Goal: Task Accomplishment & Management: Use online tool/utility

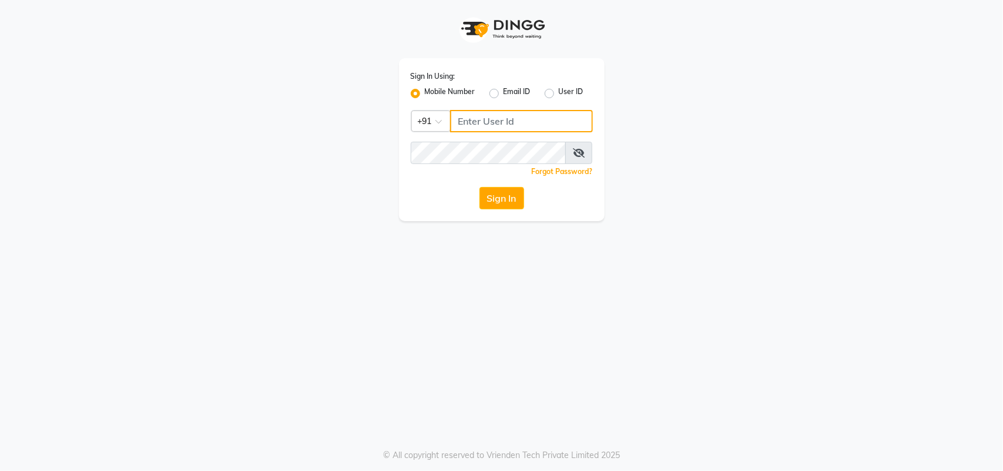
type input "1110202030"
click at [521, 217] on div "Sign In Using: Mobile Number Email ID User ID Country Code × [PHONE_NUMBER] Rem…" at bounding box center [502, 139] width 206 height 163
click at [515, 204] on button "Sign In" at bounding box center [501, 198] width 45 height 22
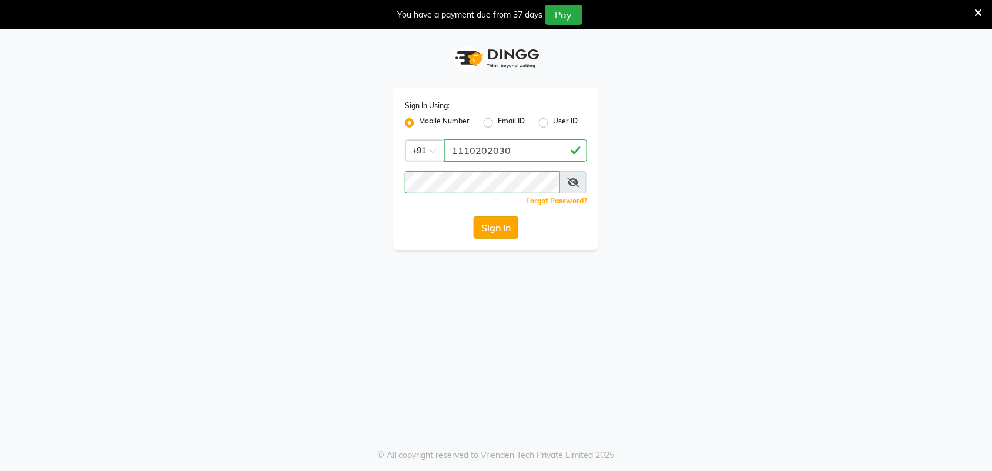
click at [506, 231] on button "Sign In" at bounding box center [496, 227] width 45 height 22
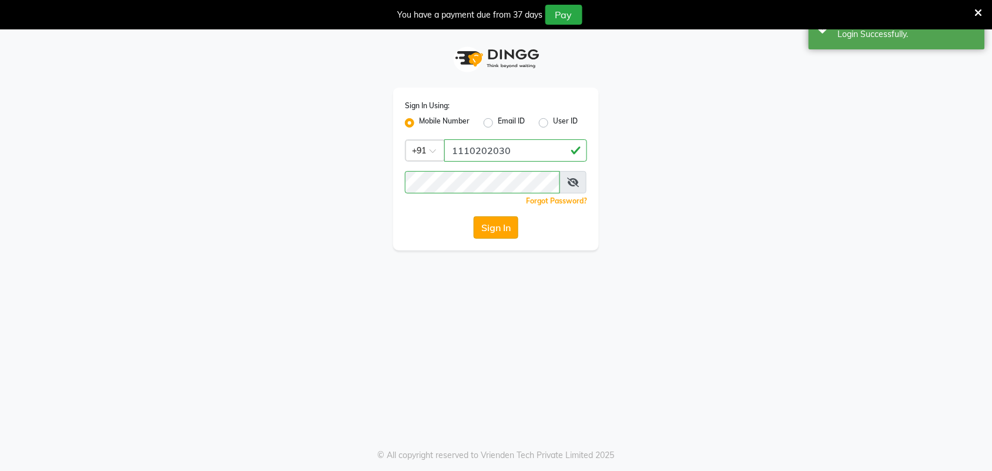
select select "service"
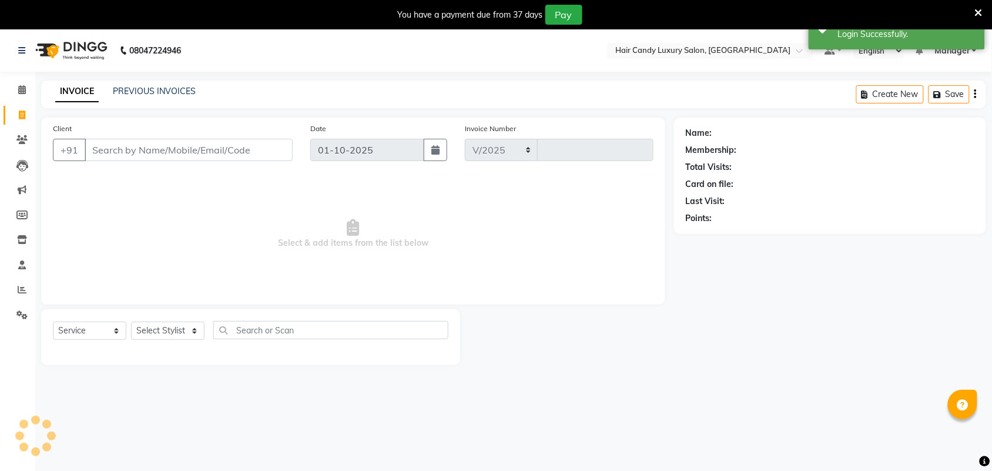
select select "6645"
type input "7346"
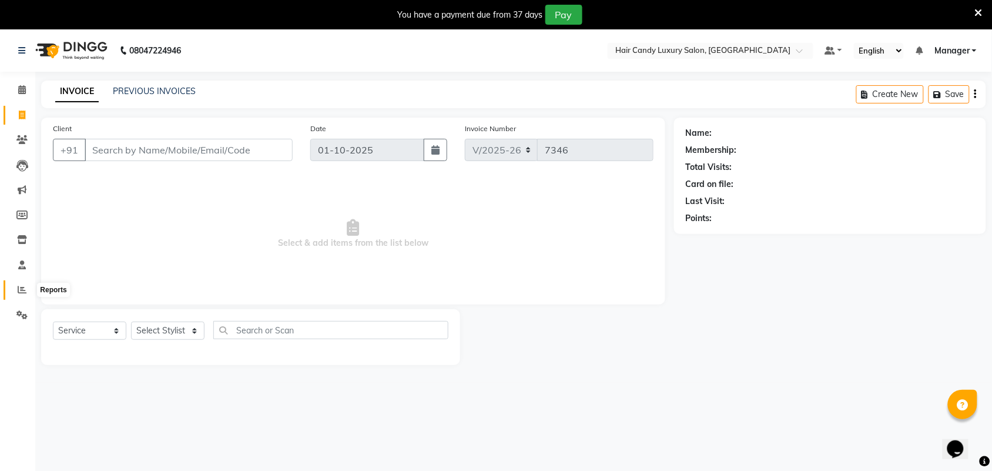
click at [18, 292] on icon at bounding box center [22, 289] width 9 height 9
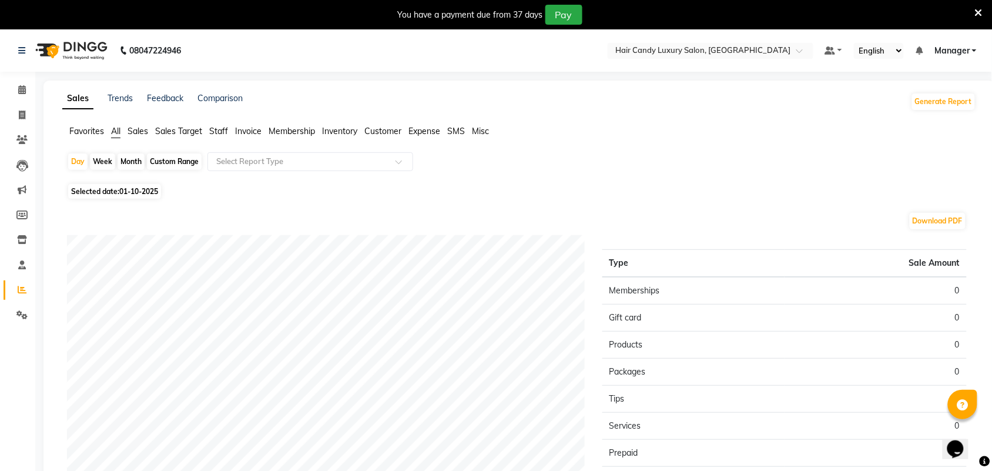
click at [226, 128] on span "Staff" at bounding box center [218, 131] width 19 height 11
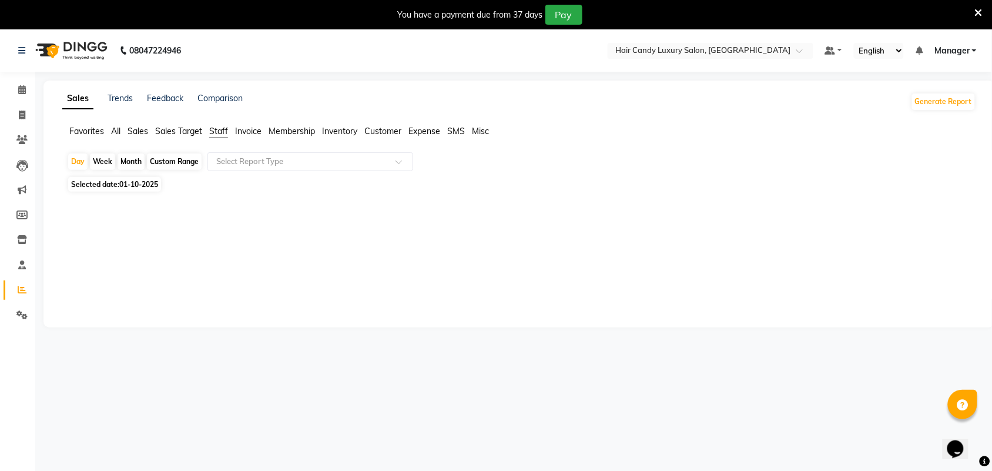
click at [133, 165] on div "Month" at bounding box center [131, 161] width 27 height 16
select select "10"
select select "2025"
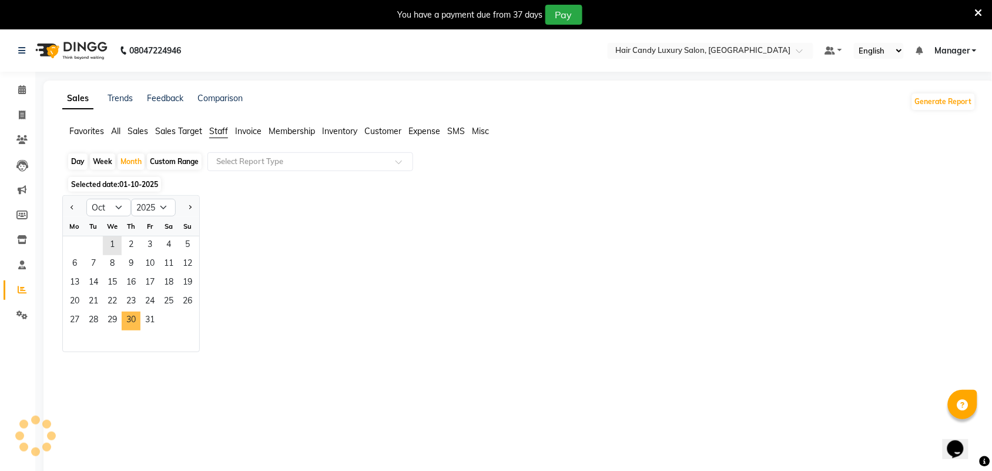
click at [129, 352] on div at bounding box center [517, 411] width 918 height 118
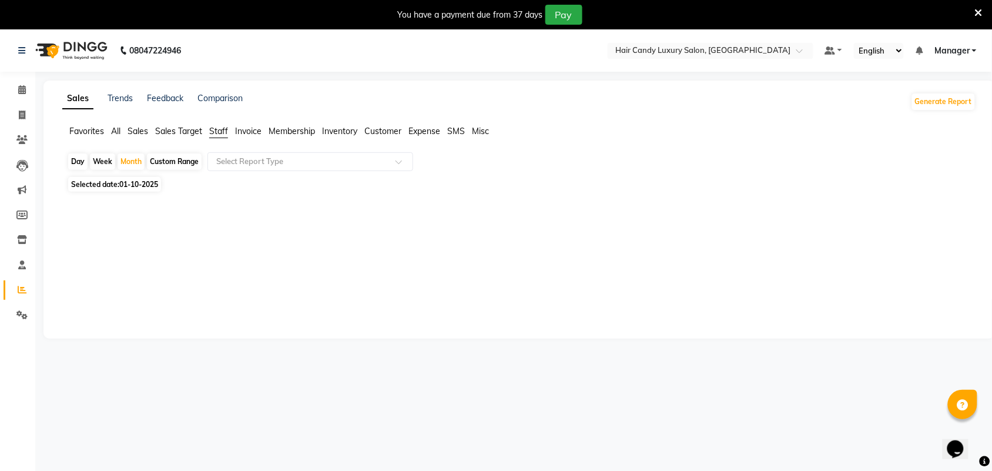
click at [157, 159] on div "Custom Range" at bounding box center [174, 161] width 55 height 16
select select "10"
select select "2025"
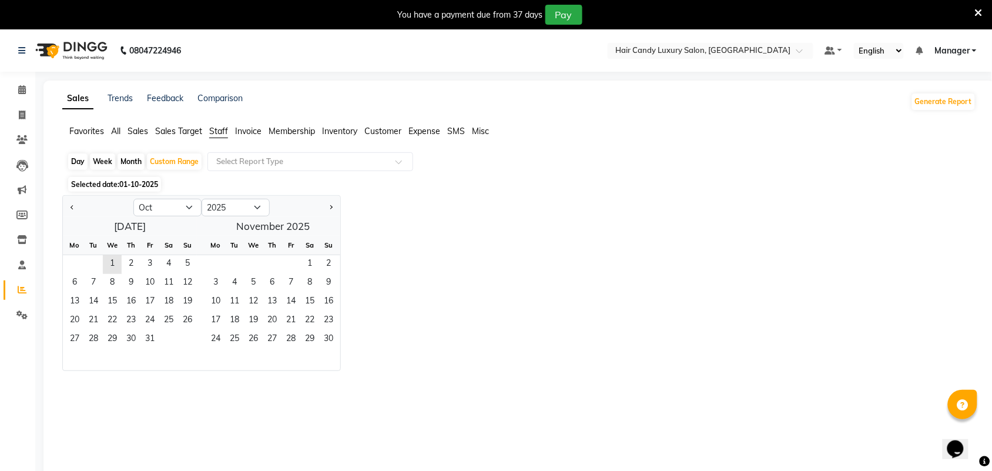
click at [79, 169] on div "Day" at bounding box center [77, 161] width 19 height 16
select select "10"
select select "2025"
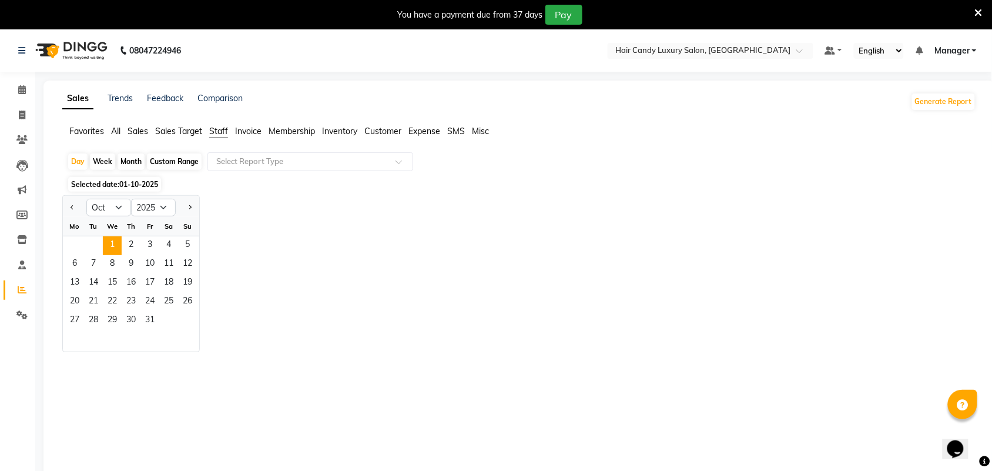
click at [130, 165] on div "Month" at bounding box center [131, 161] width 27 height 16
select select "10"
select select "2025"
click at [72, 206] on span "Previous month" at bounding box center [73, 207] width 4 height 4
select select "9"
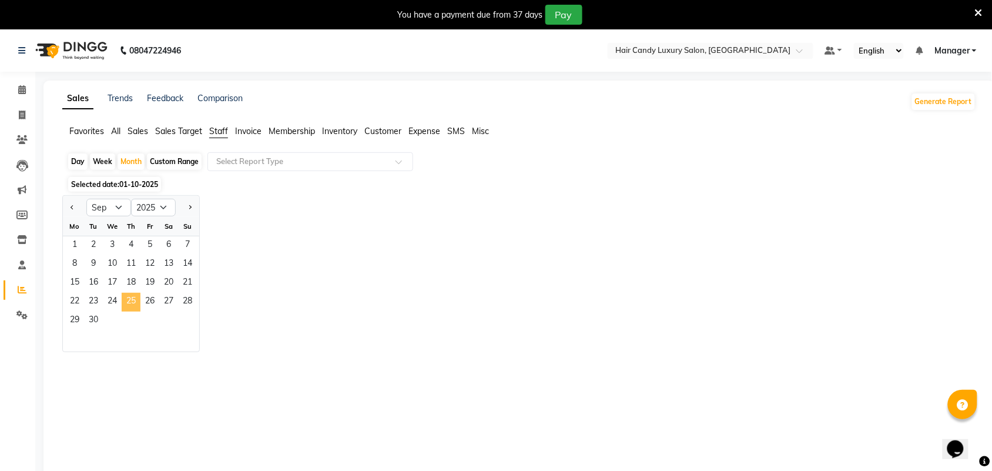
click at [133, 298] on span "25" at bounding box center [131, 302] width 19 height 19
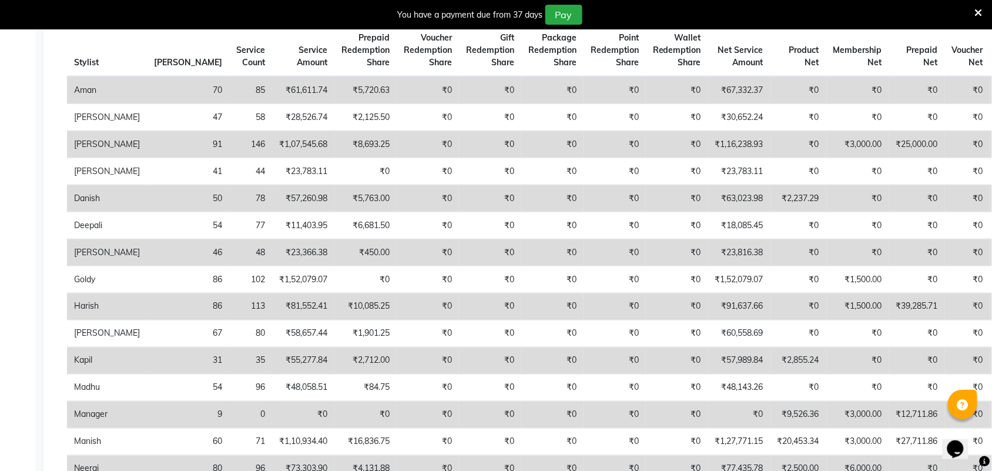
scroll to position [588, 0]
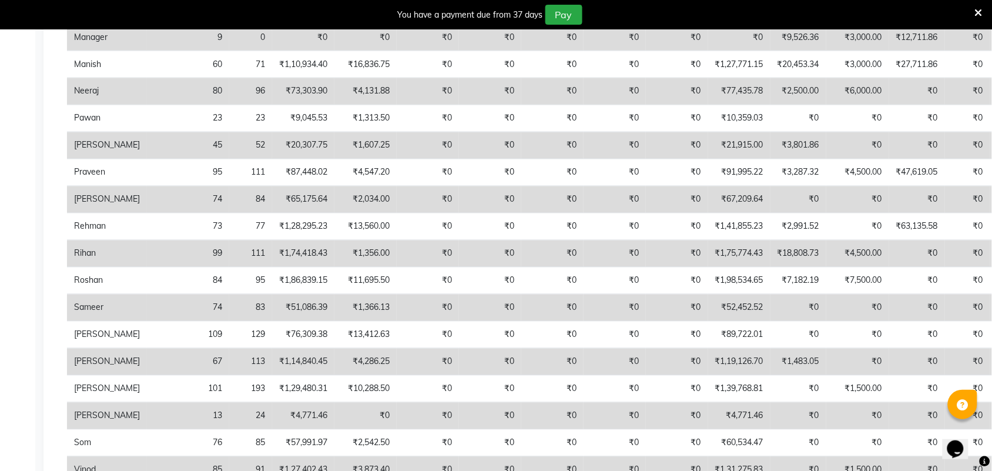
click at [982, 12] on icon at bounding box center [979, 13] width 8 height 11
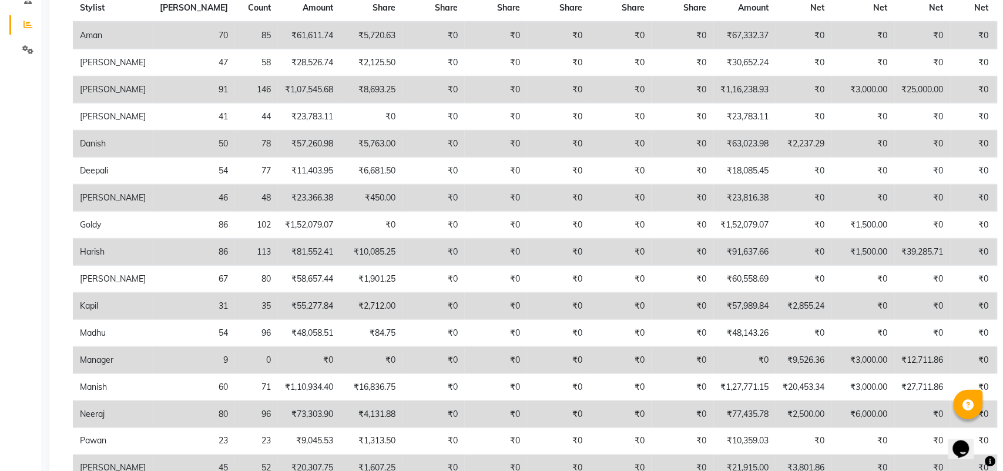
scroll to position [0, 0]
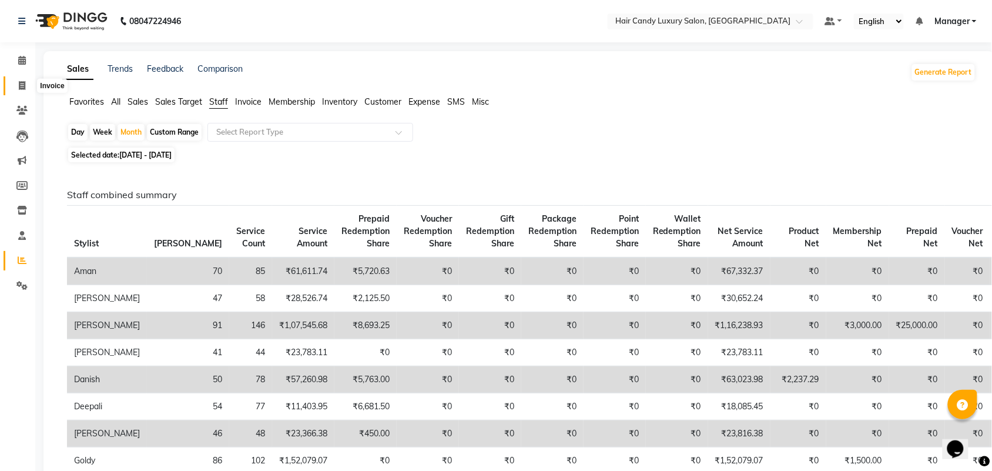
drag, startPoint x: 28, startPoint y: 88, endPoint x: 247, endPoint y: 0, distance: 236.2
click at [28, 87] on span at bounding box center [22, 86] width 21 height 14
select select "service"
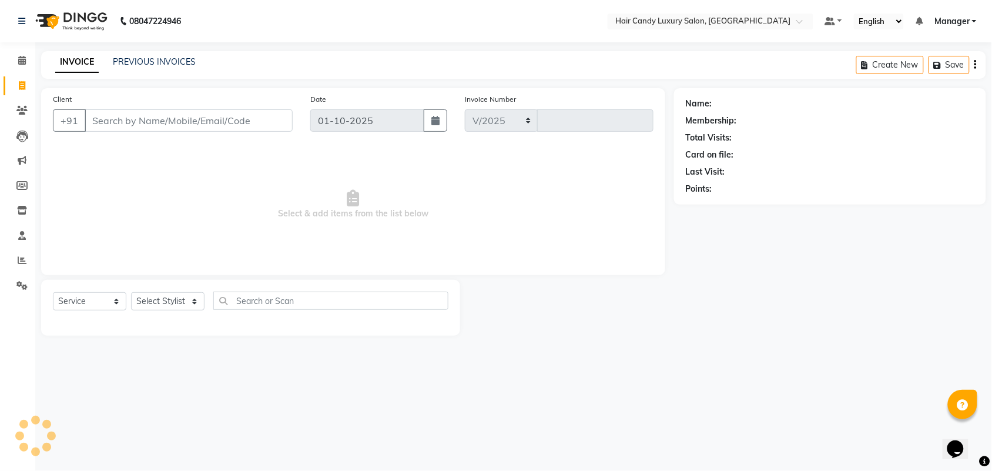
select select "6645"
type input "7346"
